Goal: Transaction & Acquisition: Book appointment/travel/reservation

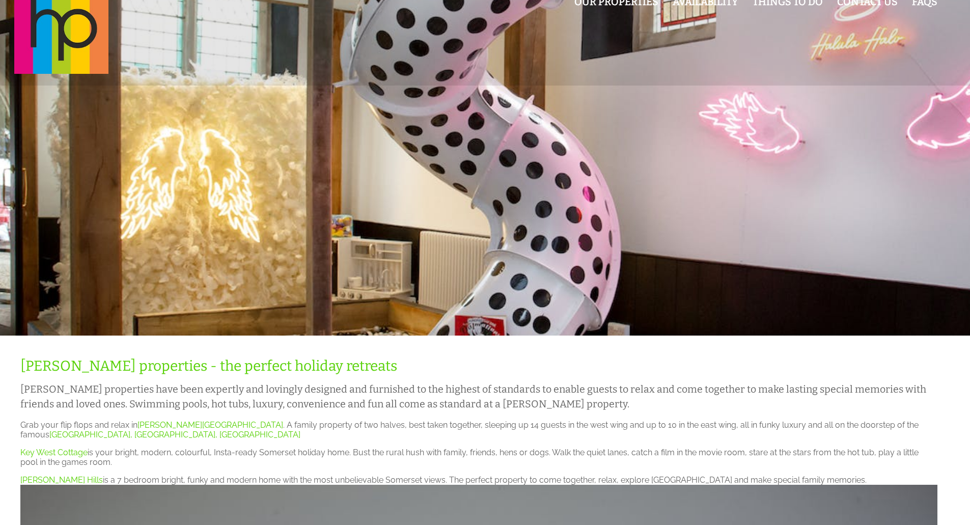
scroll to position [51, 0]
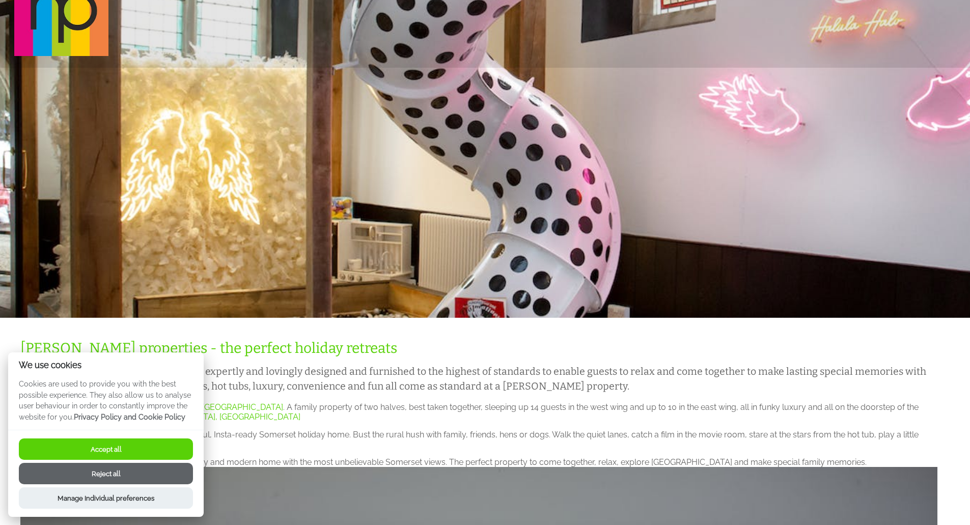
drag, startPoint x: 158, startPoint y: 453, endPoint x: 411, endPoint y: 429, distance: 253.8
click at [159, 451] on button "Accept all" at bounding box center [106, 449] width 174 height 21
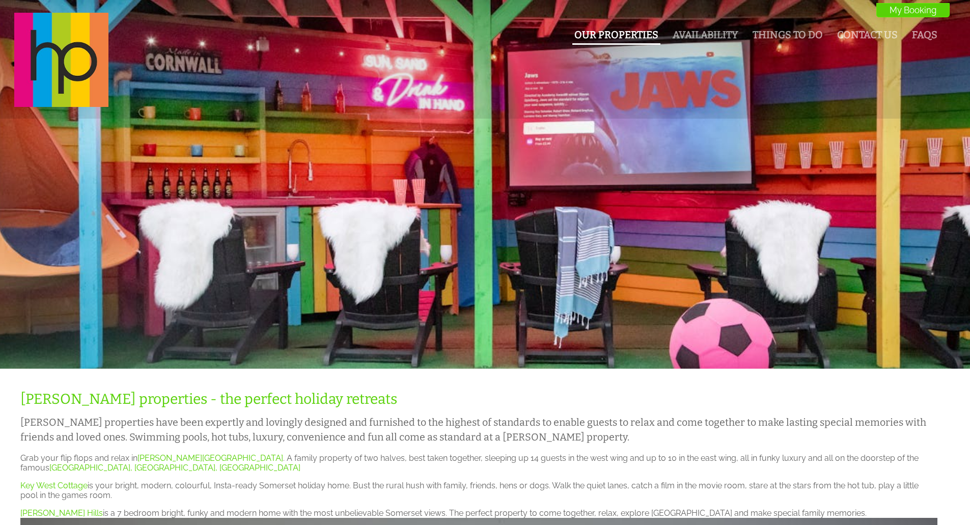
click at [634, 36] on link "Our Properties" at bounding box center [617, 35] width 84 height 12
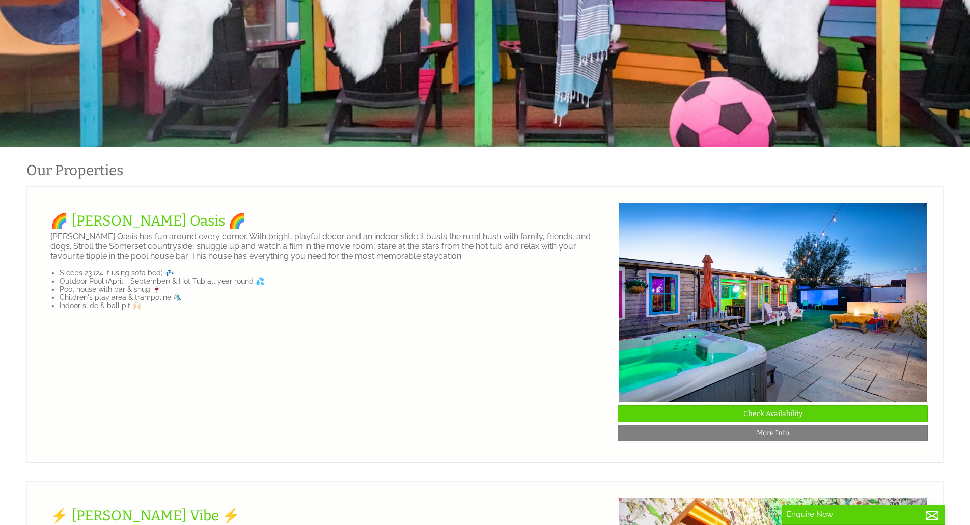
scroll to position [204, 0]
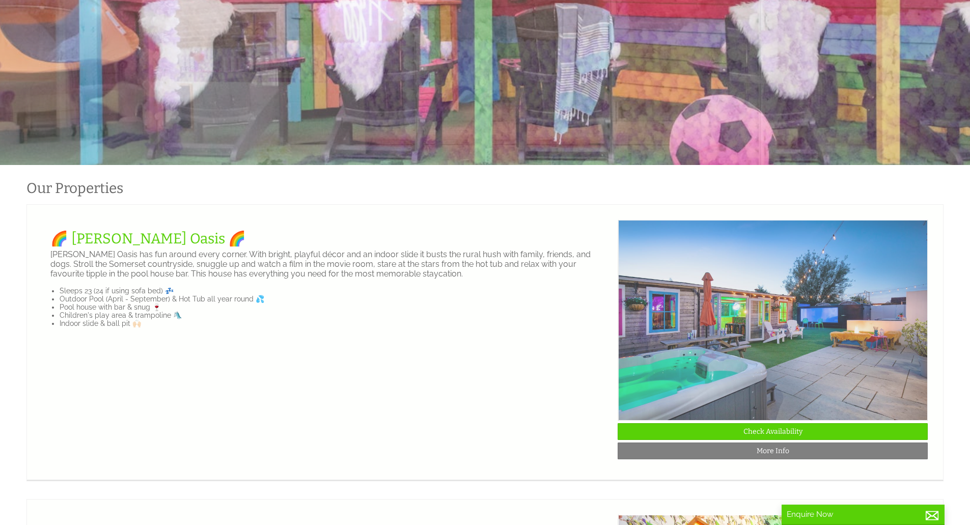
click at [774, 346] on img at bounding box center [773, 320] width 310 height 201
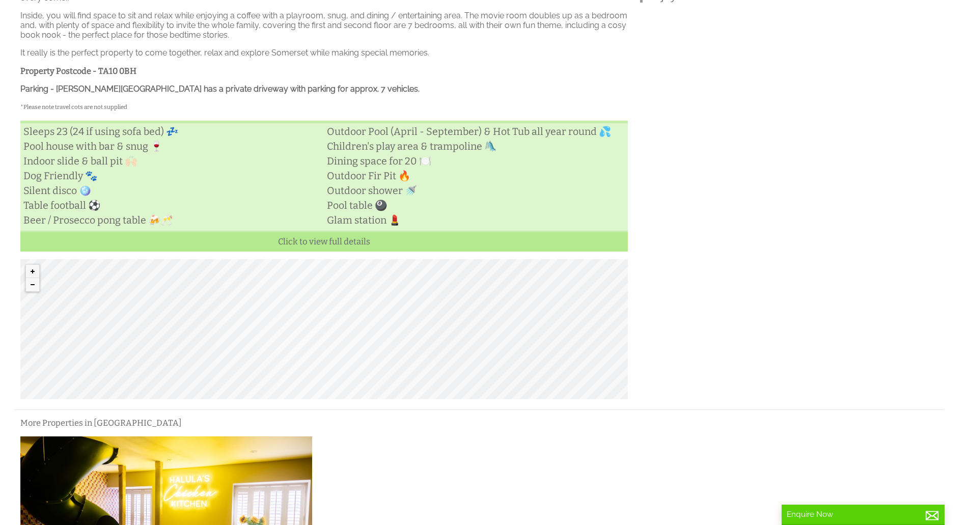
scroll to position [392, 0]
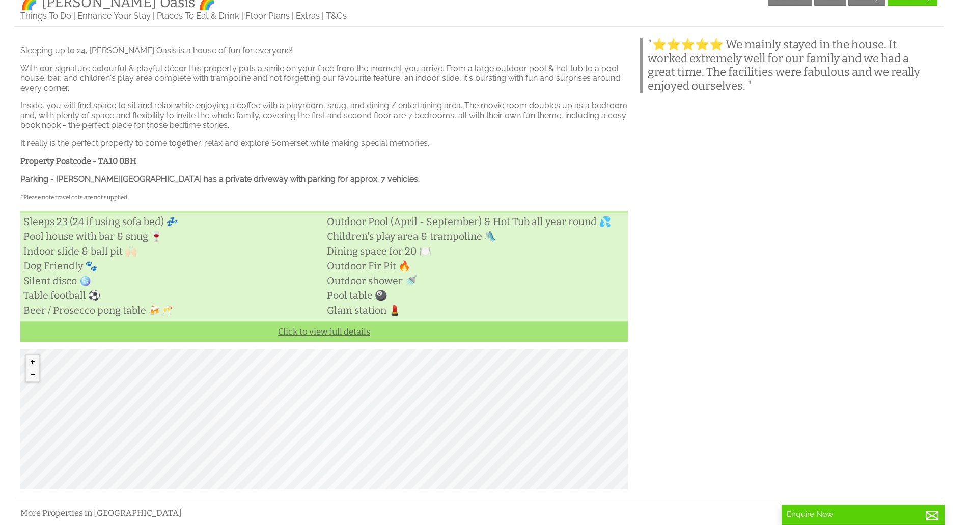
click at [334, 342] on link "Click to view full details" at bounding box center [324, 331] width 608 height 21
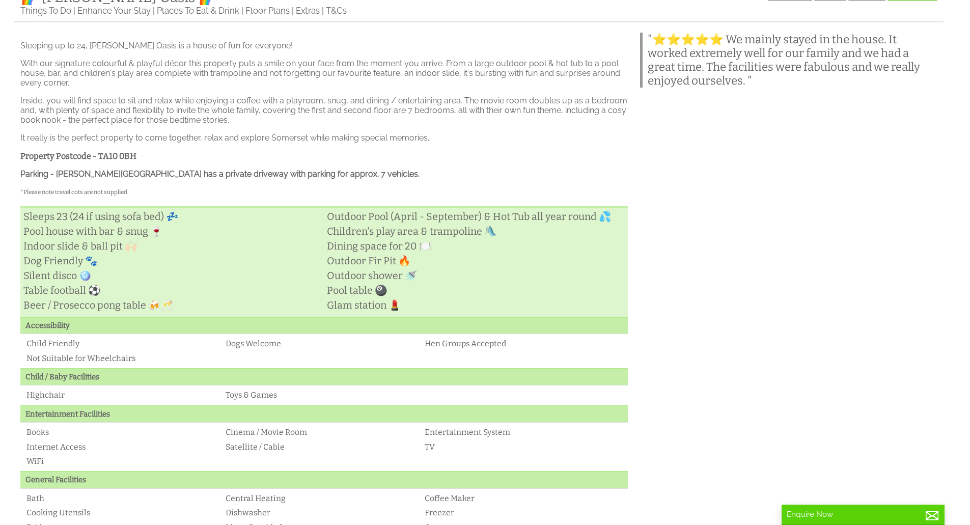
scroll to position [239, 0]
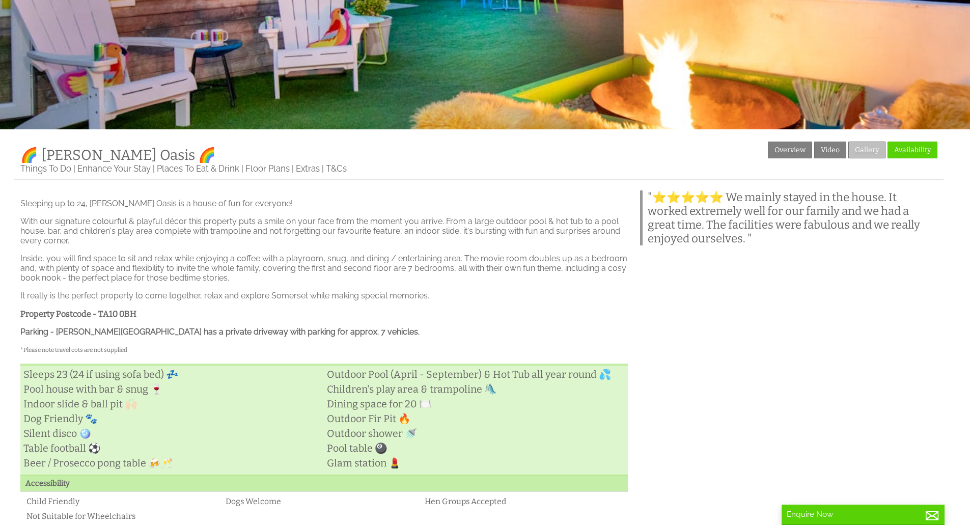
click at [859, 147] on link "Gallery" at bounding box center [867, 150] width 37 height 17
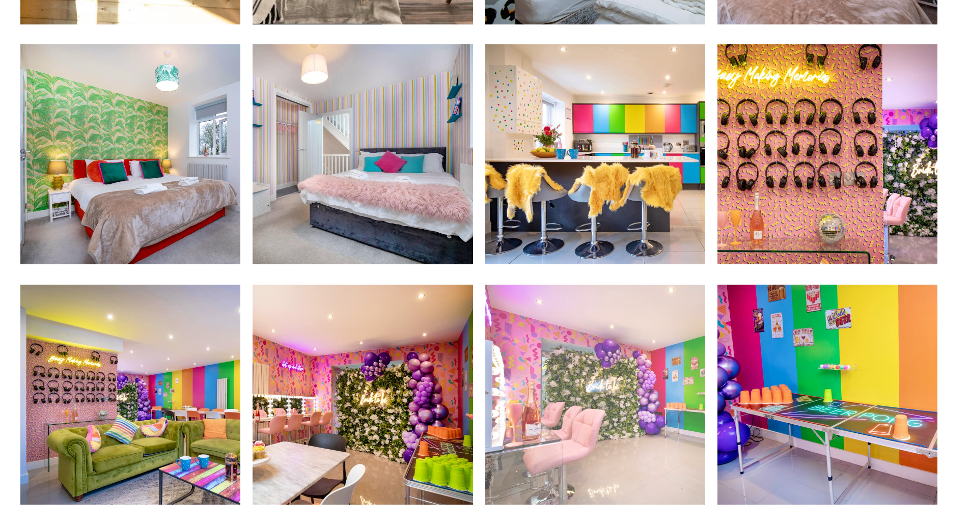
scroll to position [1375, 0]
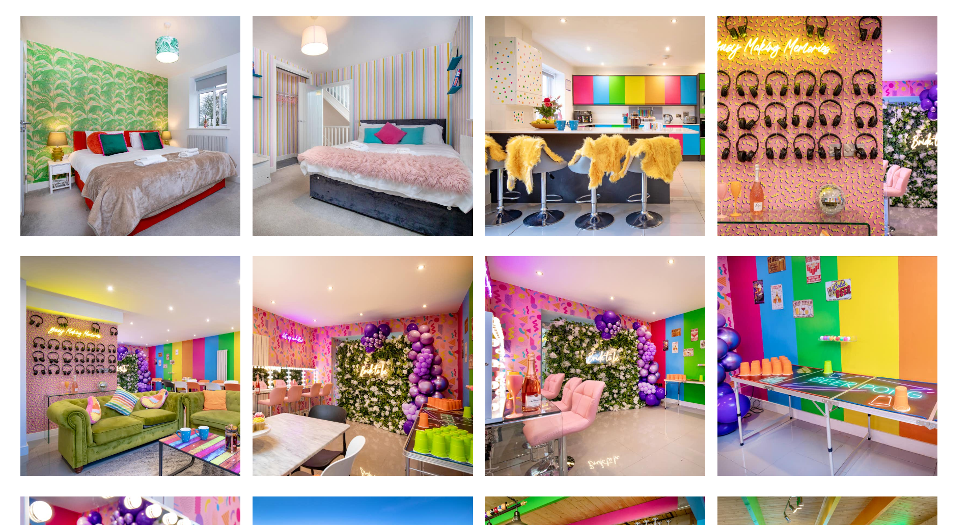
scroll to position [239, 0]
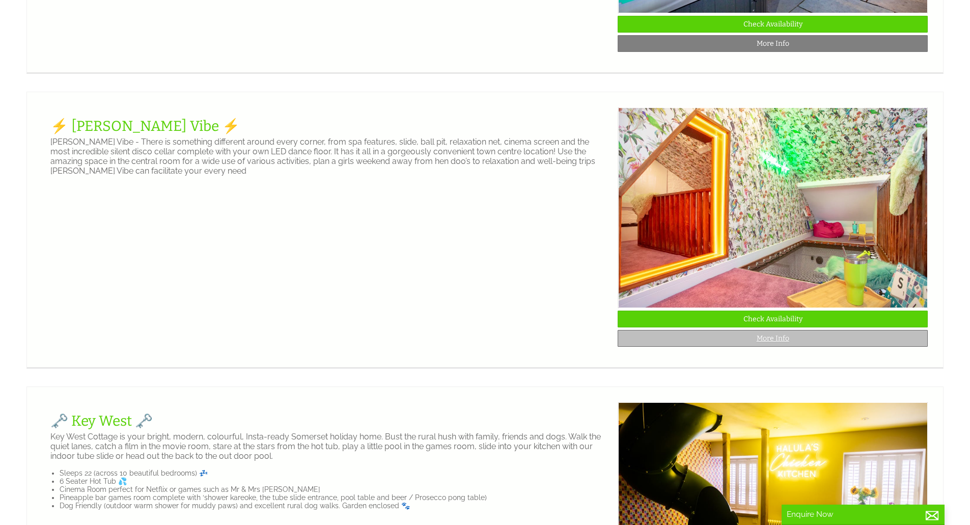
click at [770, 347] on link "More Info" at bounding box center [773, 338] width 310 height 17
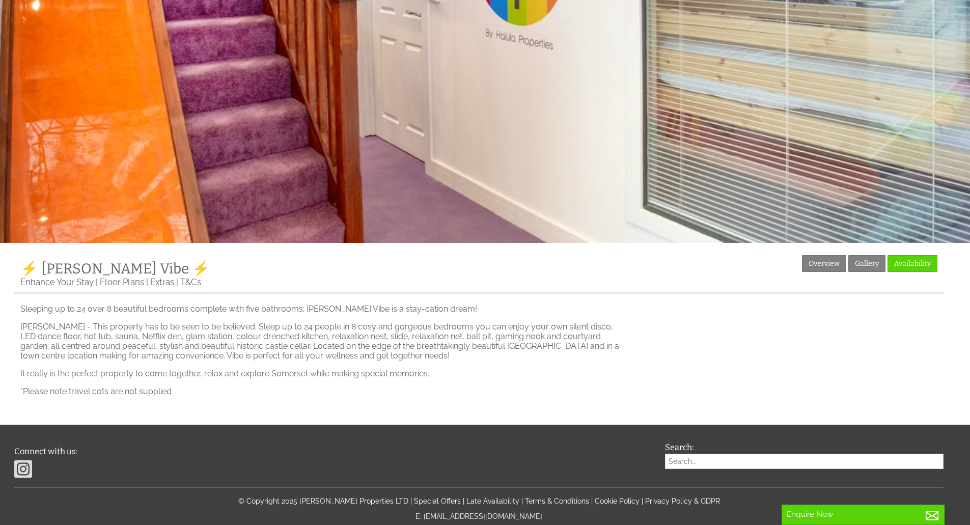
scroll to position [198, 0]
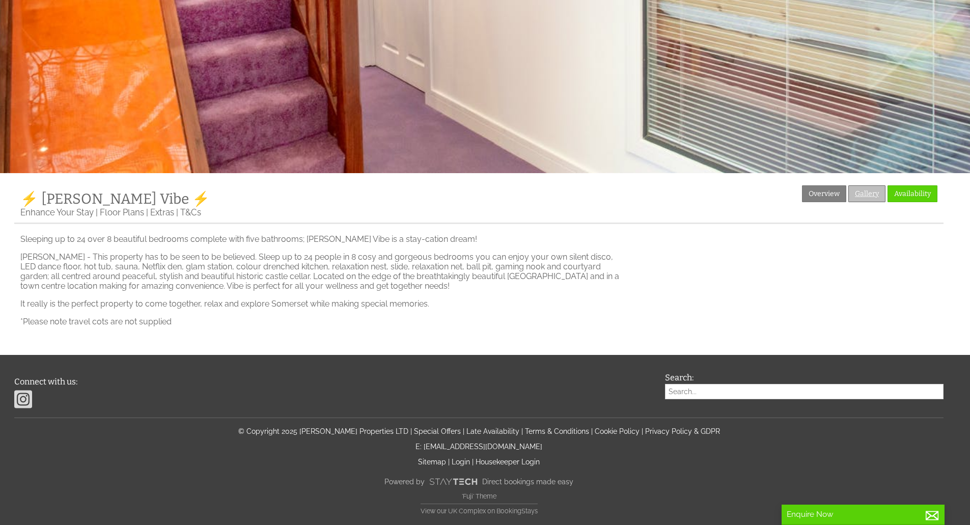
click at [864, 194] on link "Gallery" at bounding box center [867, 193] width 37 height 17
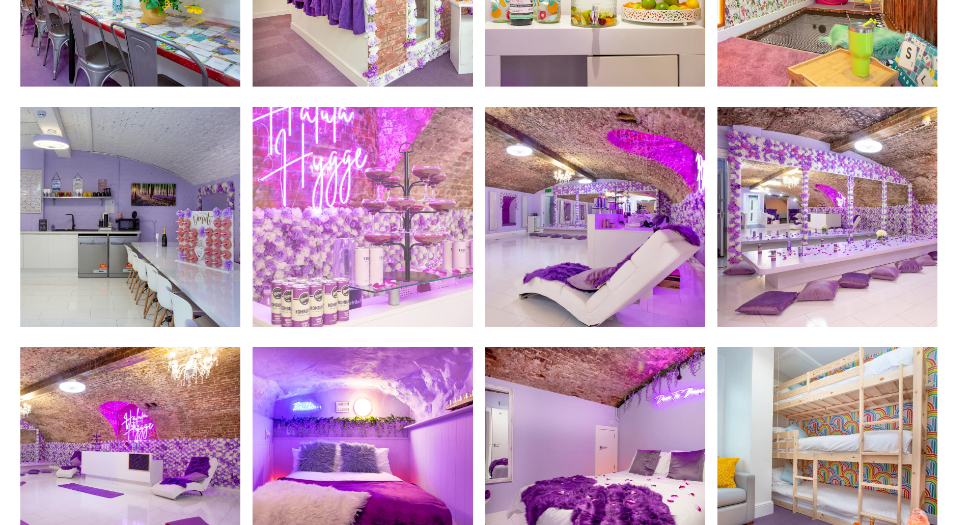
scroll to position [866, 0]
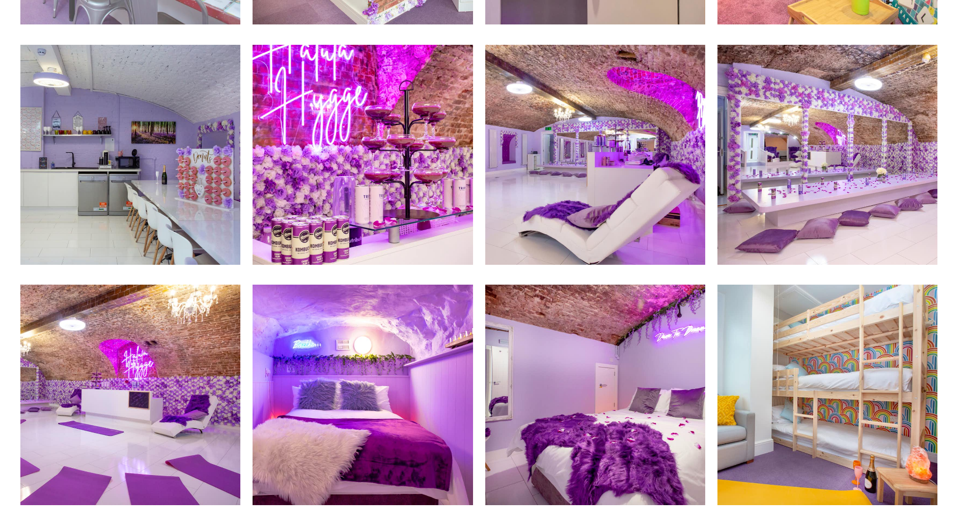
scroll to position [198, 0]
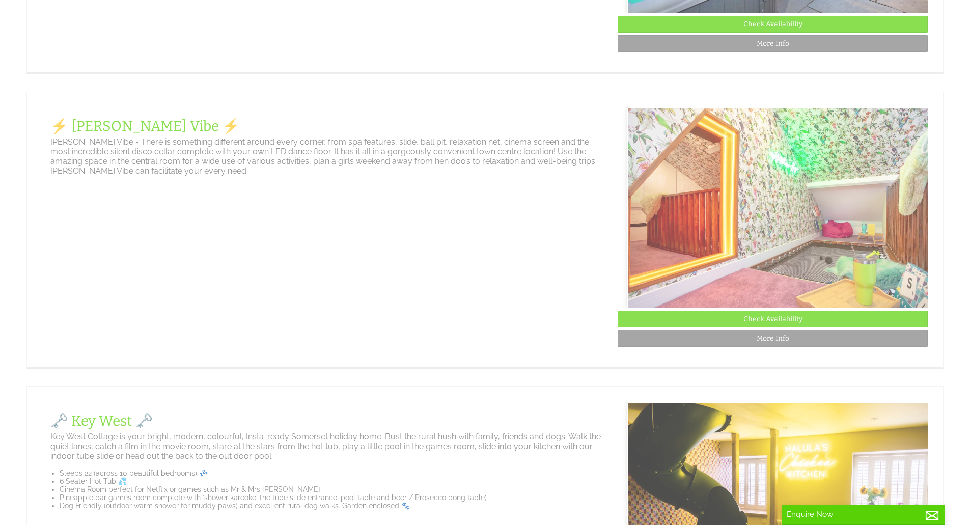
scroll to position [0, 9]
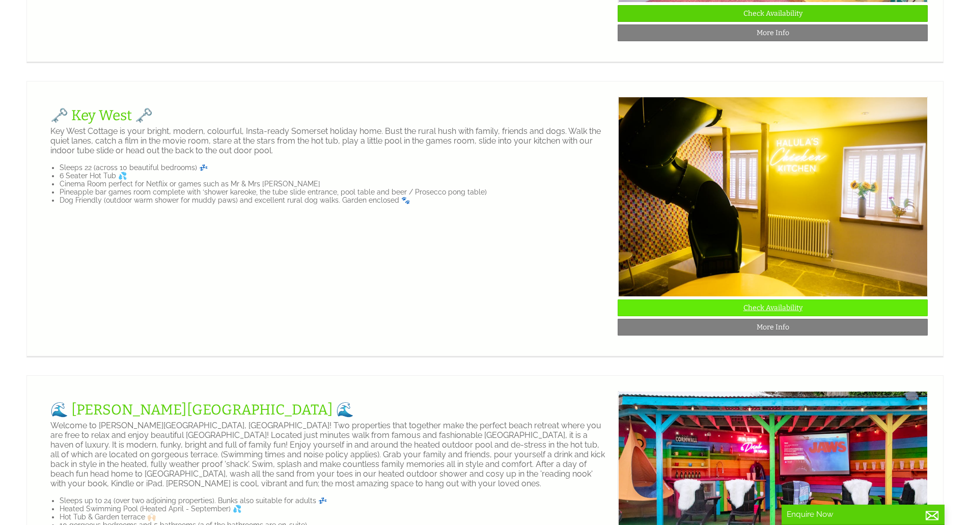
click at [777, 316] on link "Check Availability" at bounding box center [773, 308] width 310 height 17
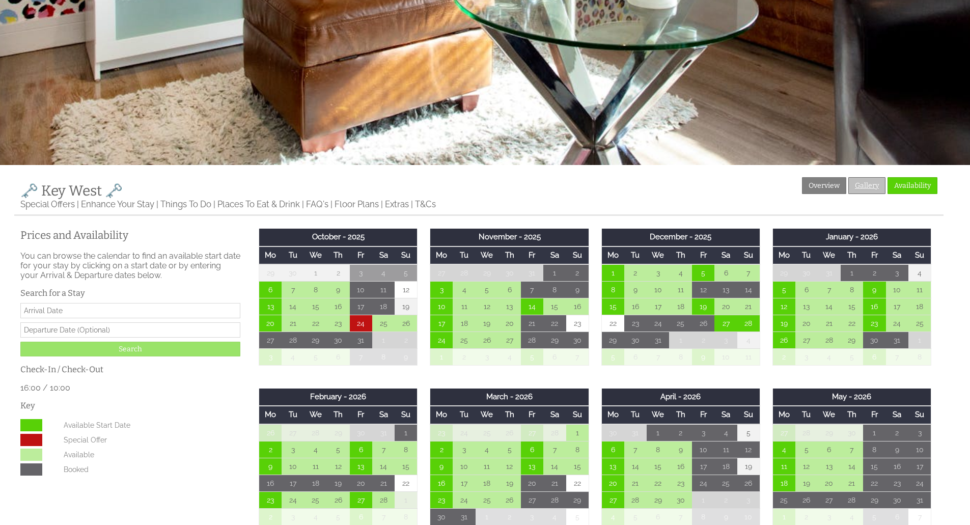
click at [868, 192] on link "Gallery" at bounding box center [867, 185] width 37 height 17
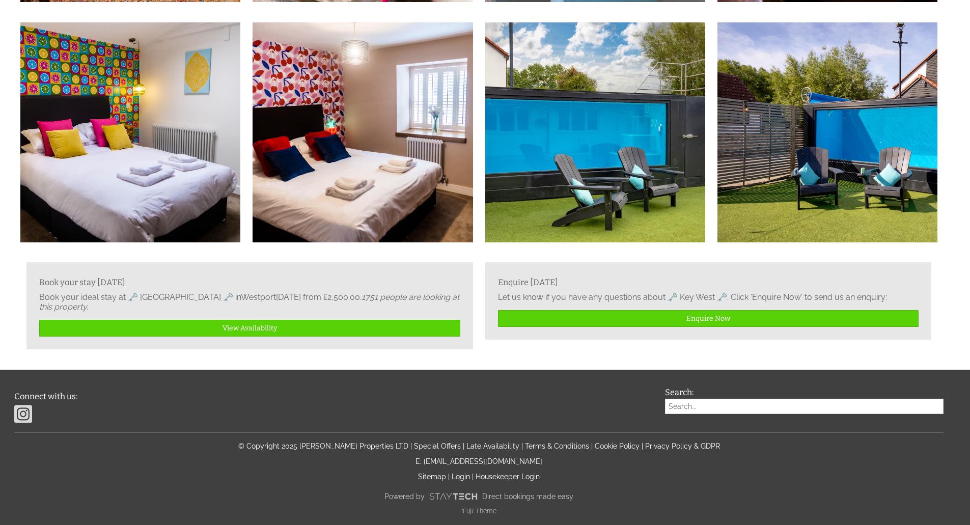
scroll to position [204, 0]
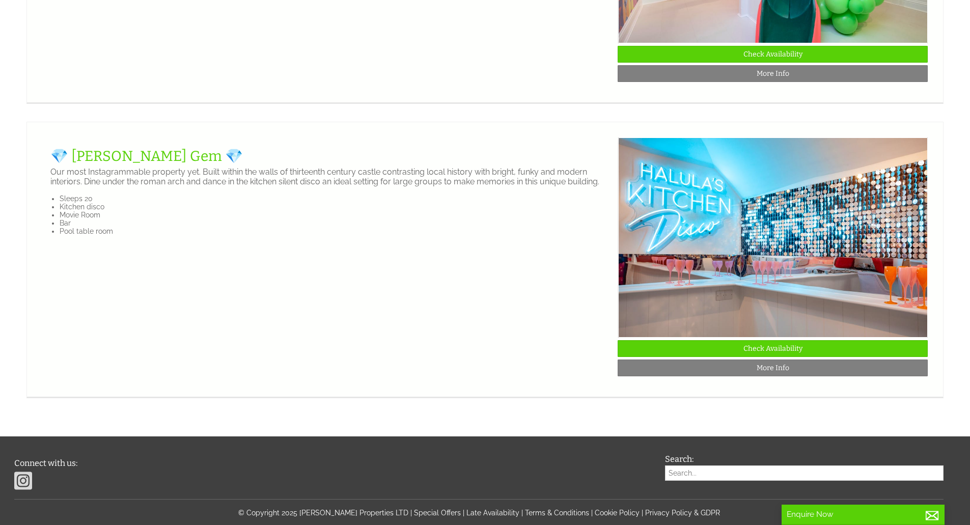
scroll to position [2089, 0]
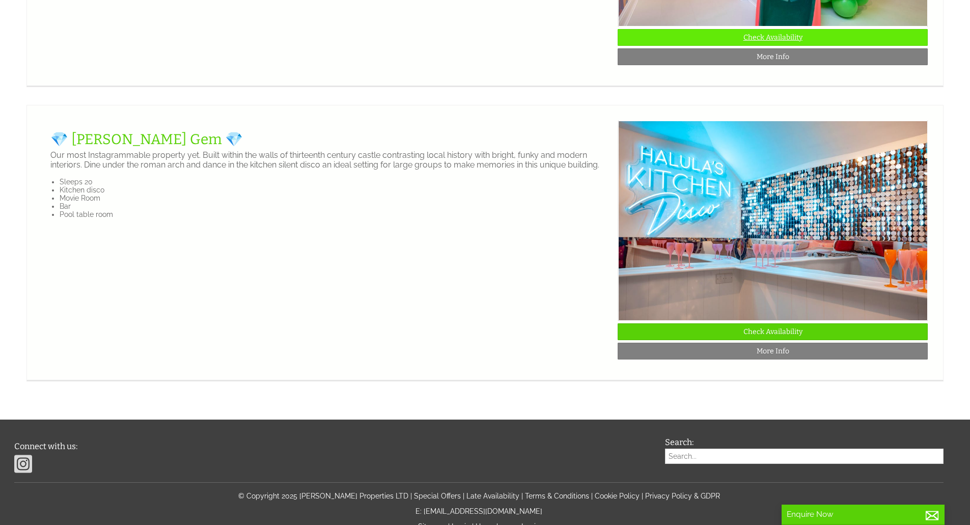
click at [796, 46] on link "Check Availability" at bounding box center [773, 37] width 310 height 17
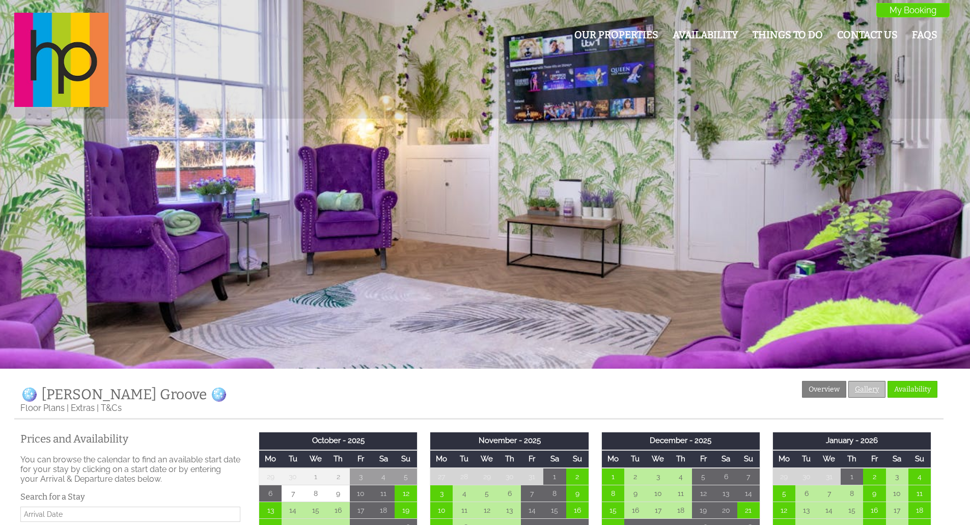
click at [857, 388] on link "Gallery" at bounding box center [867, 389] width 37 height 17
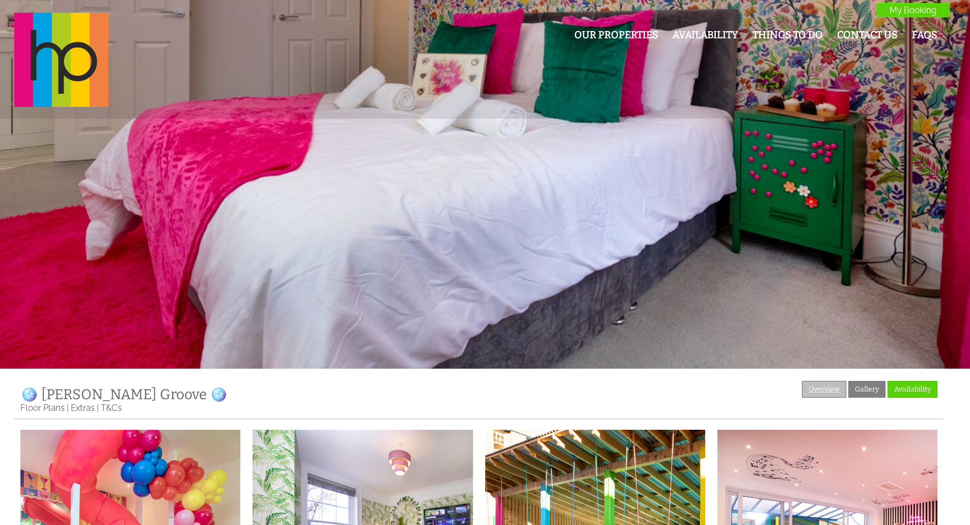
click at [835, 395] on link "Overview" at bounding box center [824, 389] width 44 height 17
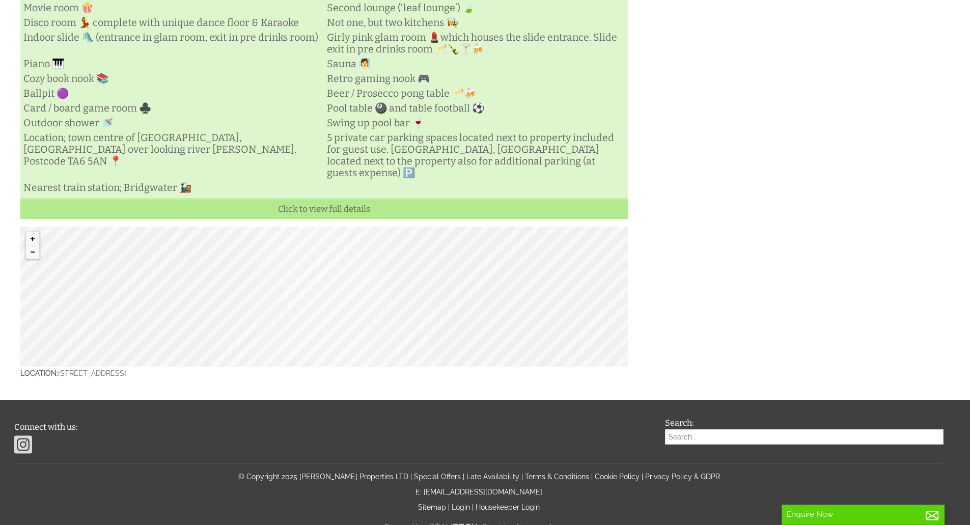
scroll to position [509, 0]
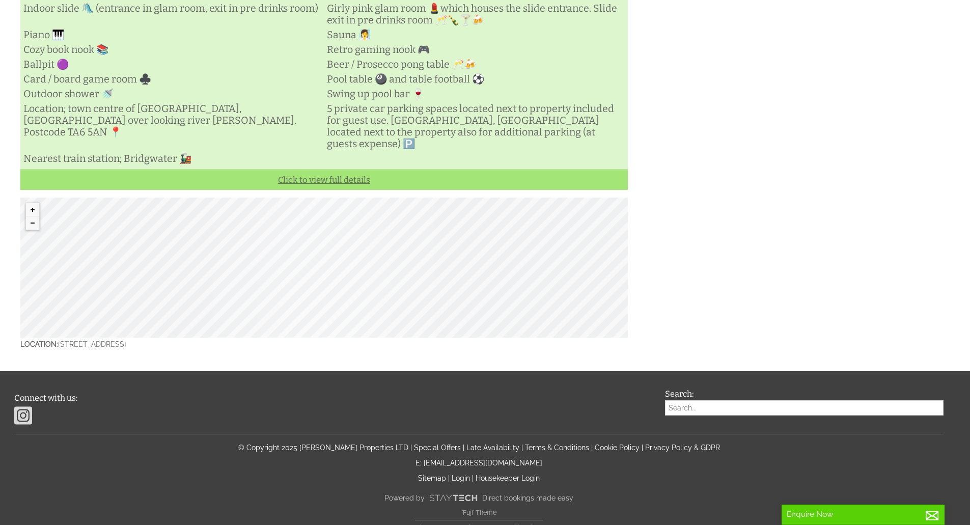
click at [283, 190] on link "Click to view full details" at bounding box center [324, 179] width 608 height 21
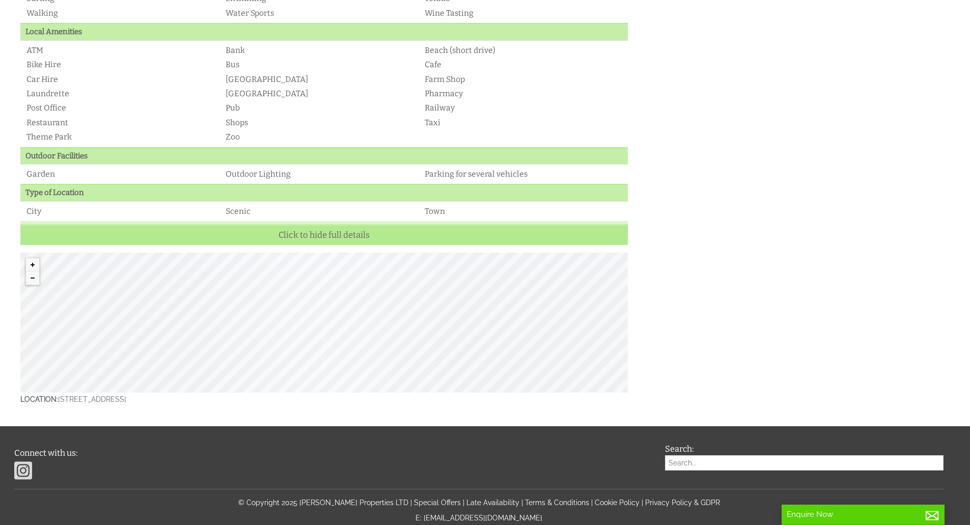
scroll to position [1189, 0]
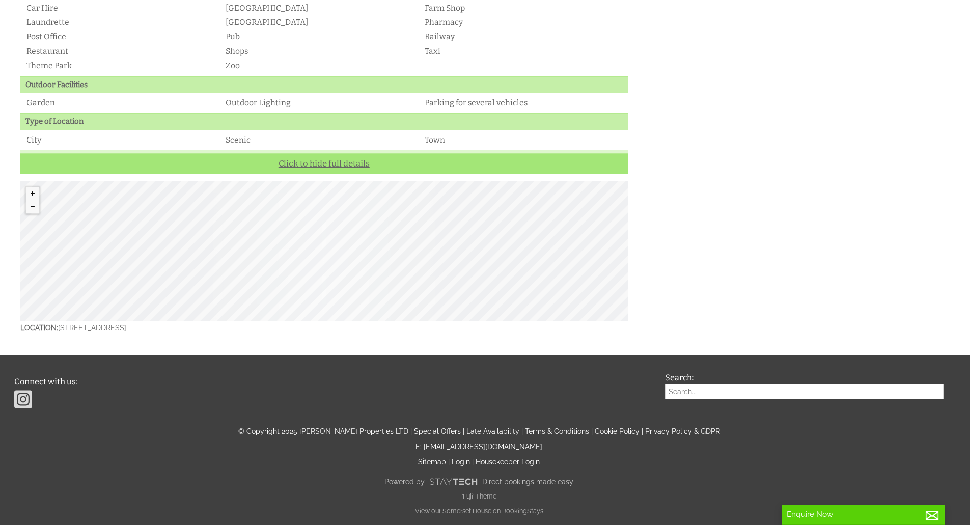
click at [343, 160] on link "Click to hide full details" at bounding box center [324, 163] width 608 height 21
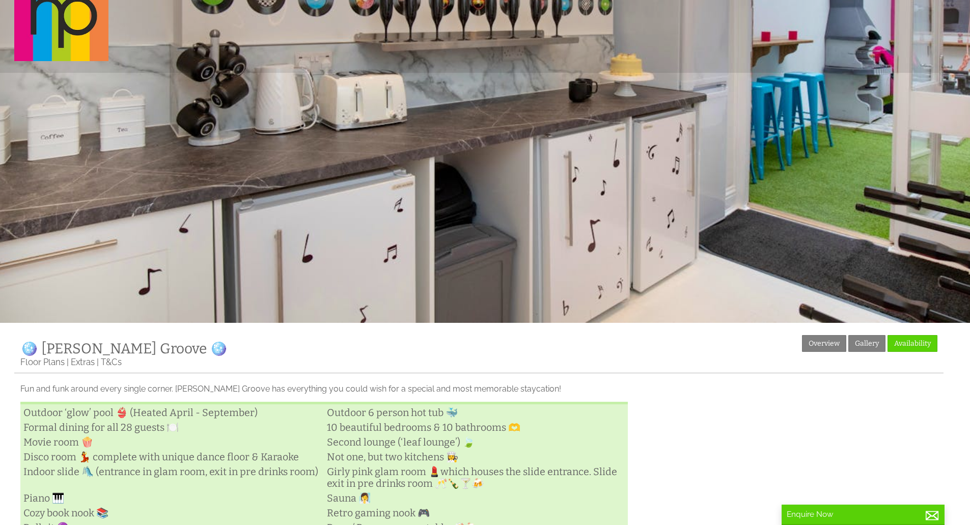
scroll to position [0, 0]
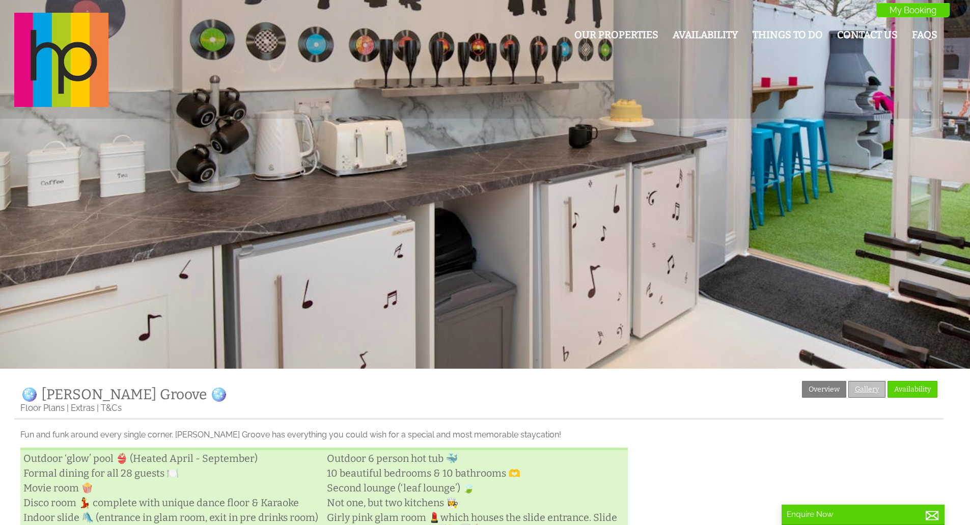
click at [867, 391] on link "Gallery" at bounding box center [867, 389] width 37 height 17
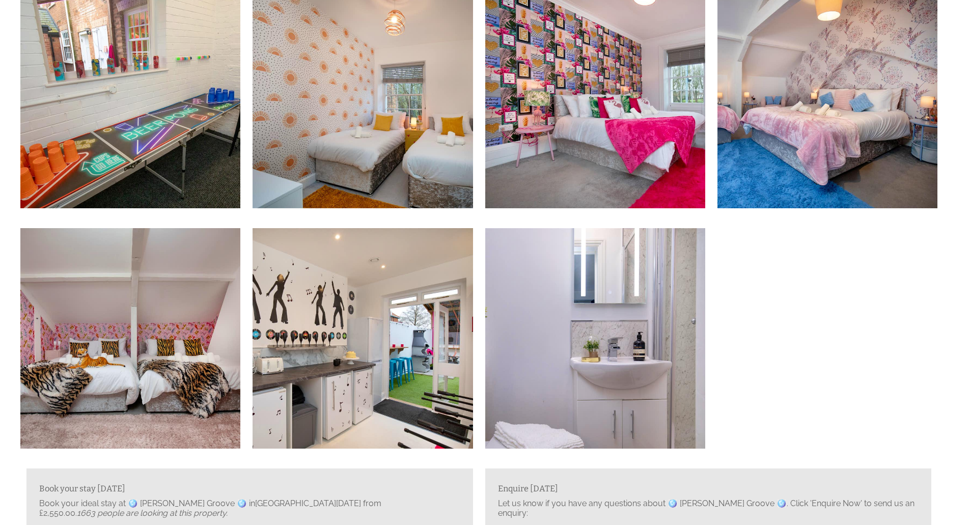
scroll to position [2038, 0]
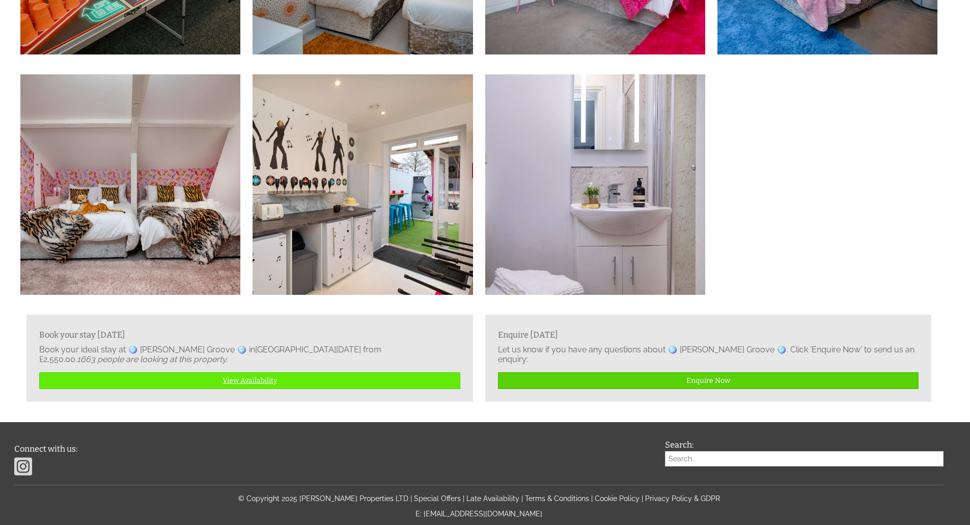
click at [204, 387] on link "View Availability" at bounding box center [249, 380] width 421 height 17
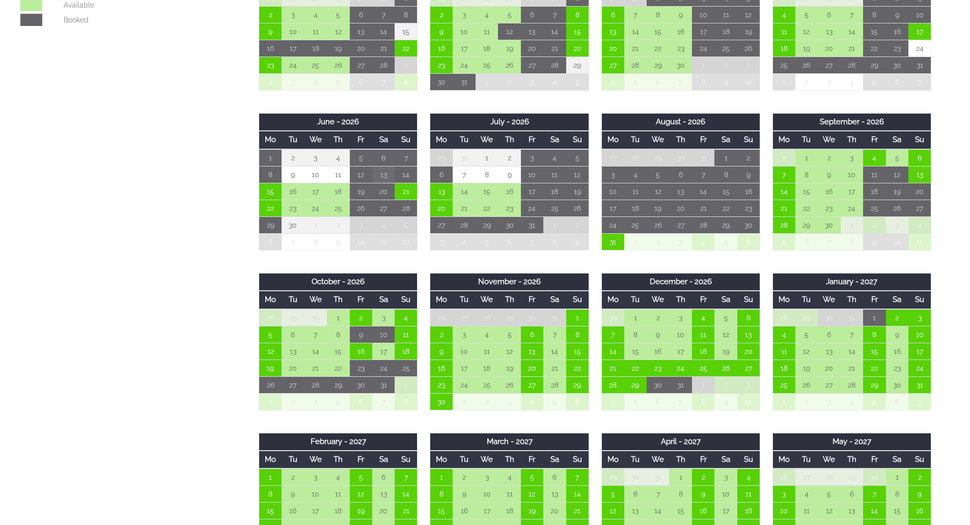
scroll to position [509, 0]
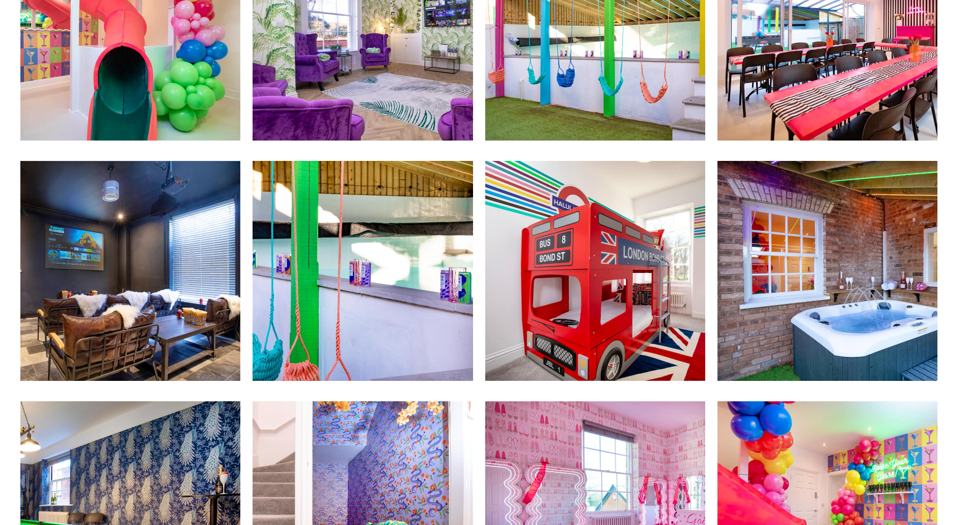
scroll to position [2038, 0]
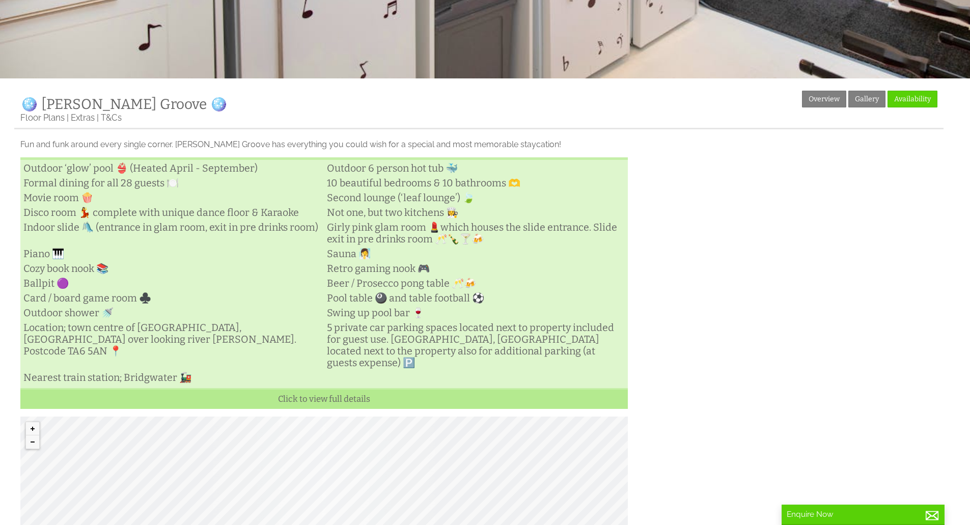
scroll to position [357, 0]
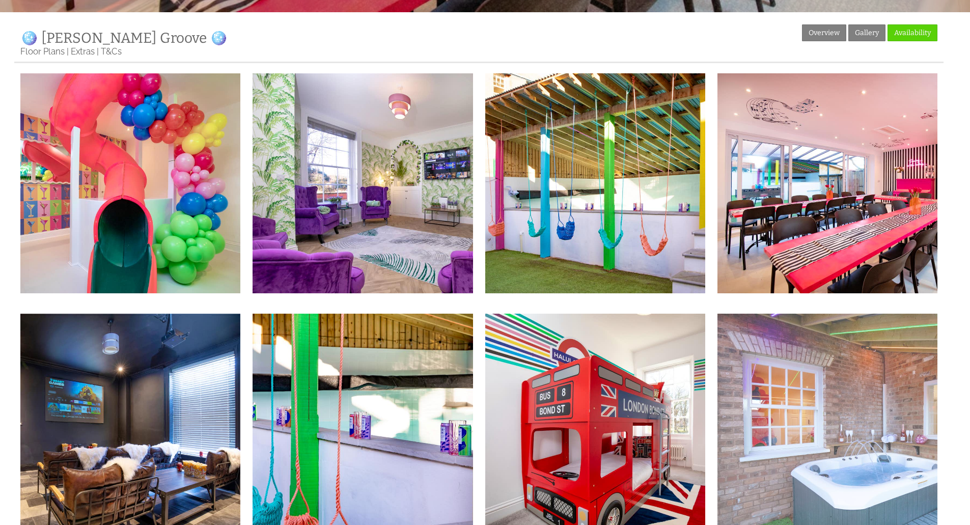
scroll to position [713, 0]
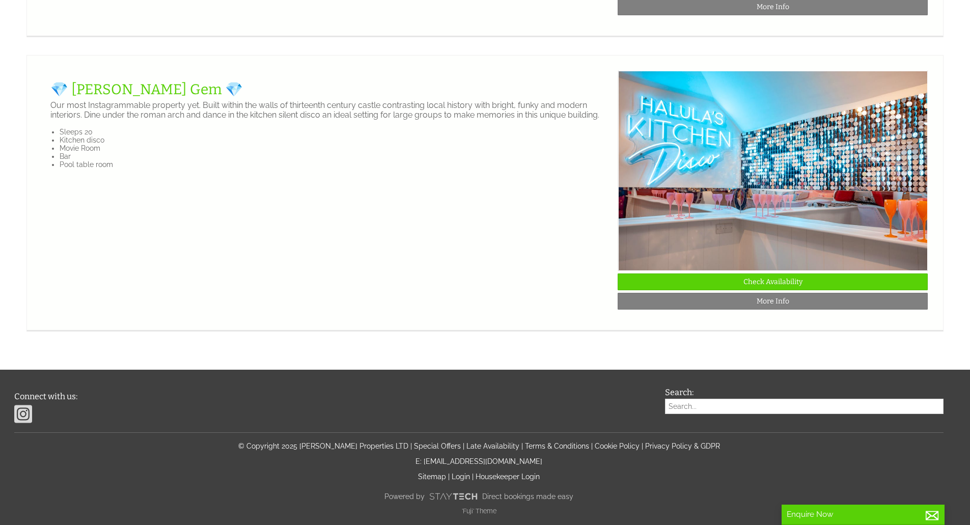
scroll to position [2343, 0]
click at [785, 290] on link "Check Availability" at bounding box center [773, 282] width 310 height 17
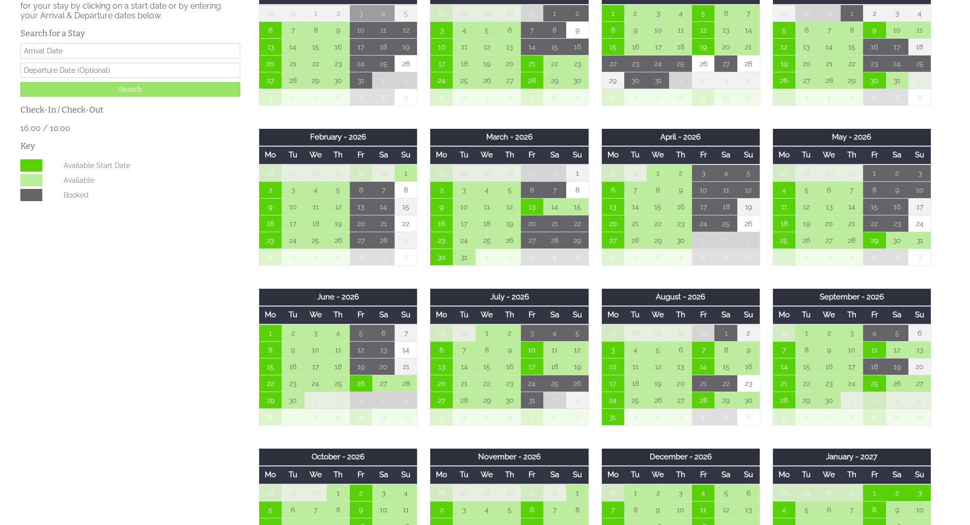
scroll to position [611, 0]
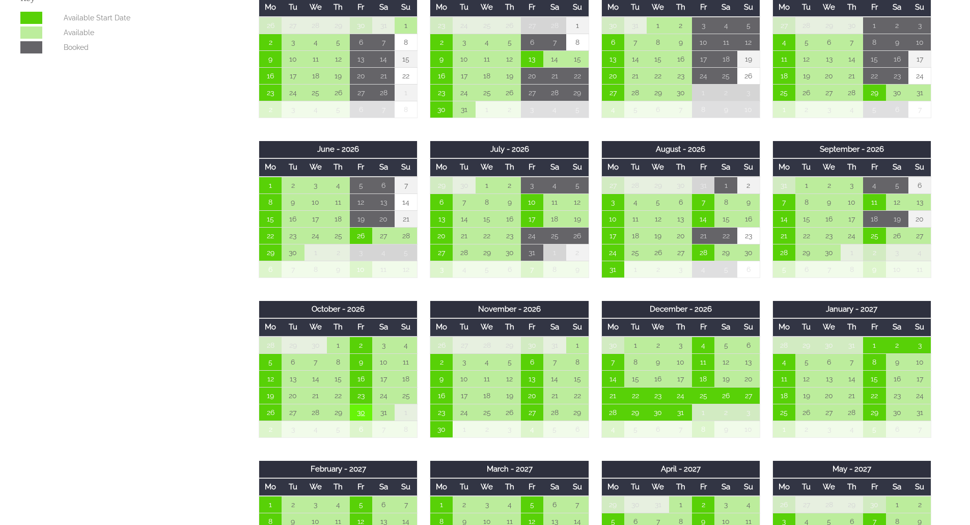
click at [362, 415] on td "30" at bounding box center [361, 412] width 22 height 17
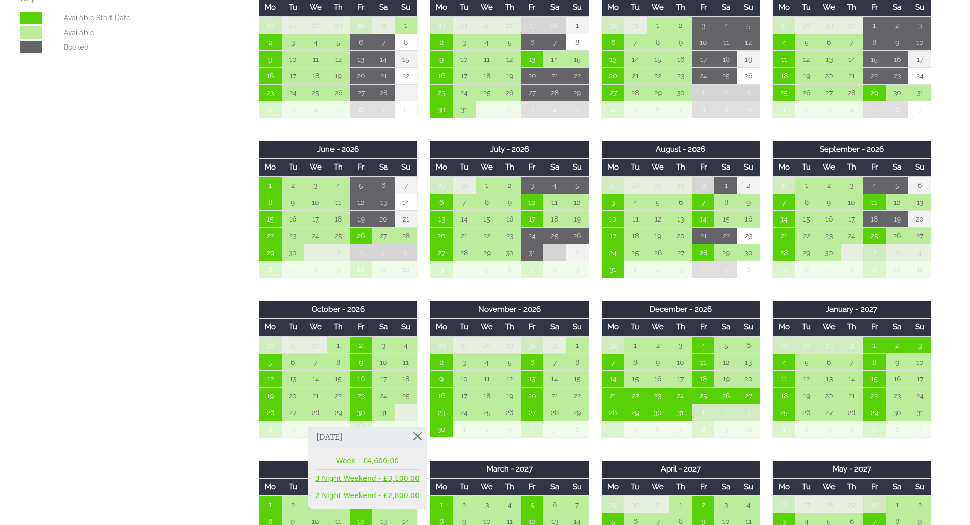
click at [350, 477] on link "3 Night Weekend - £3,100.00" at bounding box center [367, 478] width 104 height 11
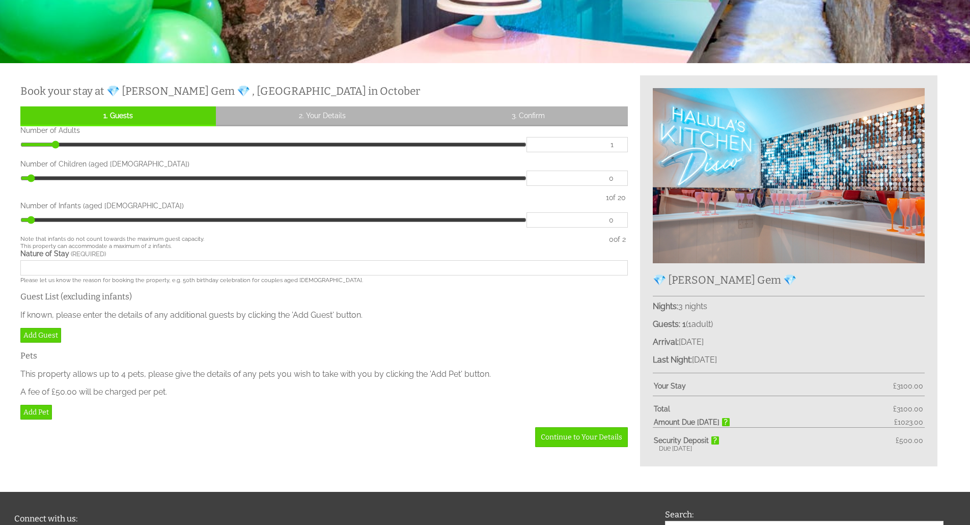
scroll to position [51, 0]
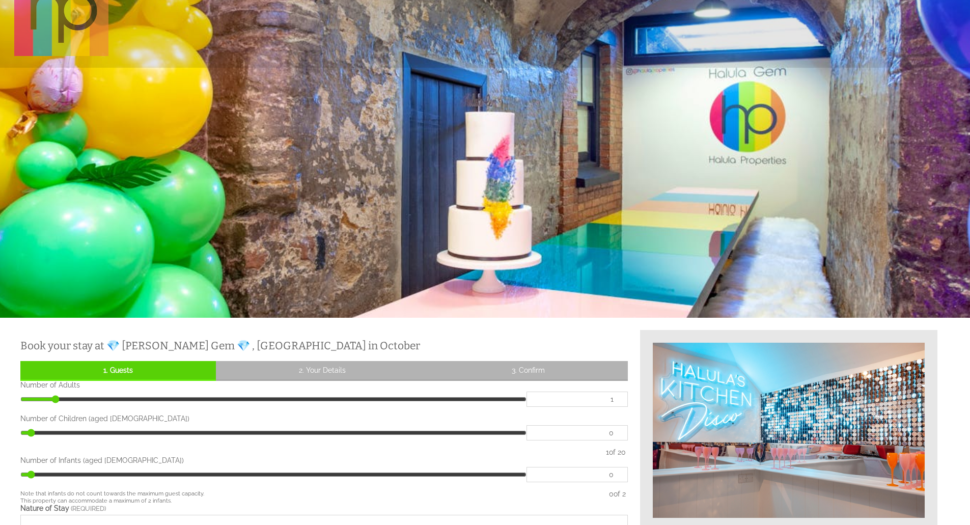
scroll to position [611, 0]
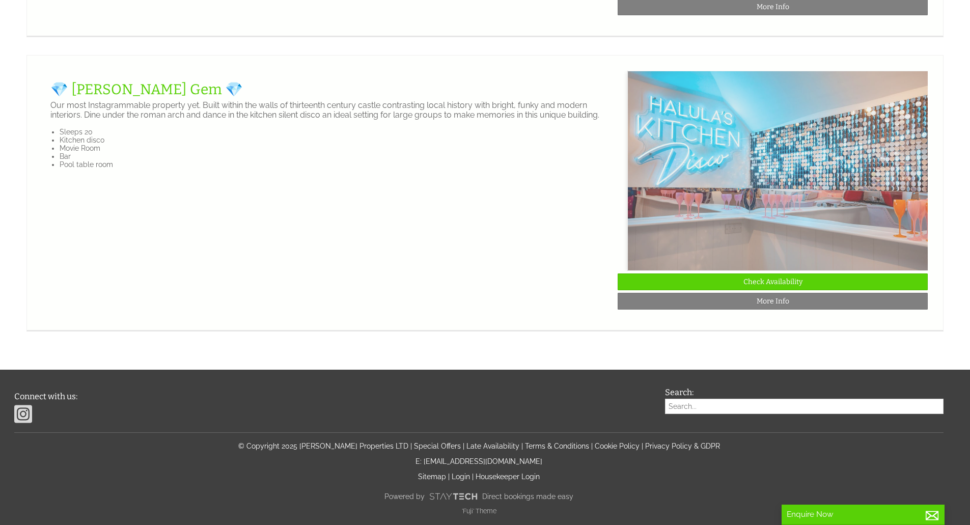
scroll to position [0, 9]
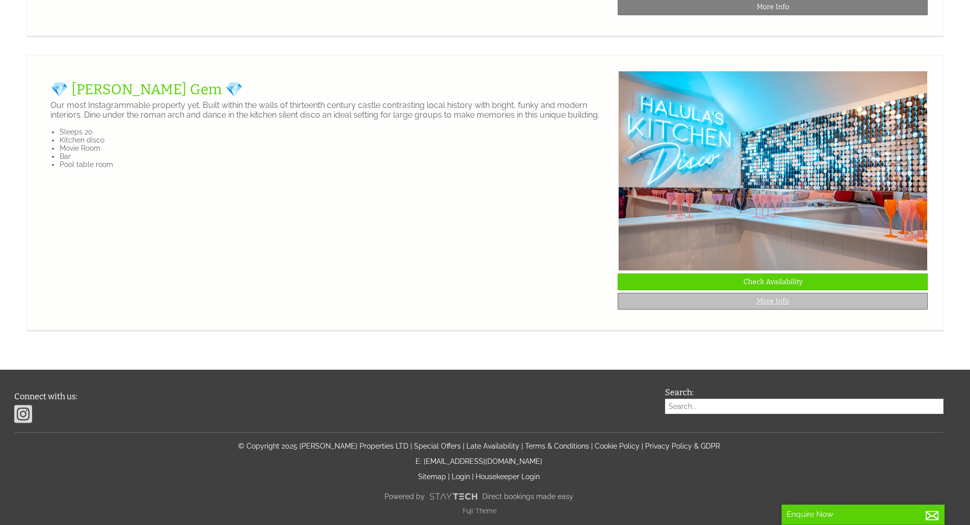
click at [801, 310] on link "More Info" at bounding box center [773, 301] width 310 height 17
